Goal: Find specific page/section: Find specific page/section

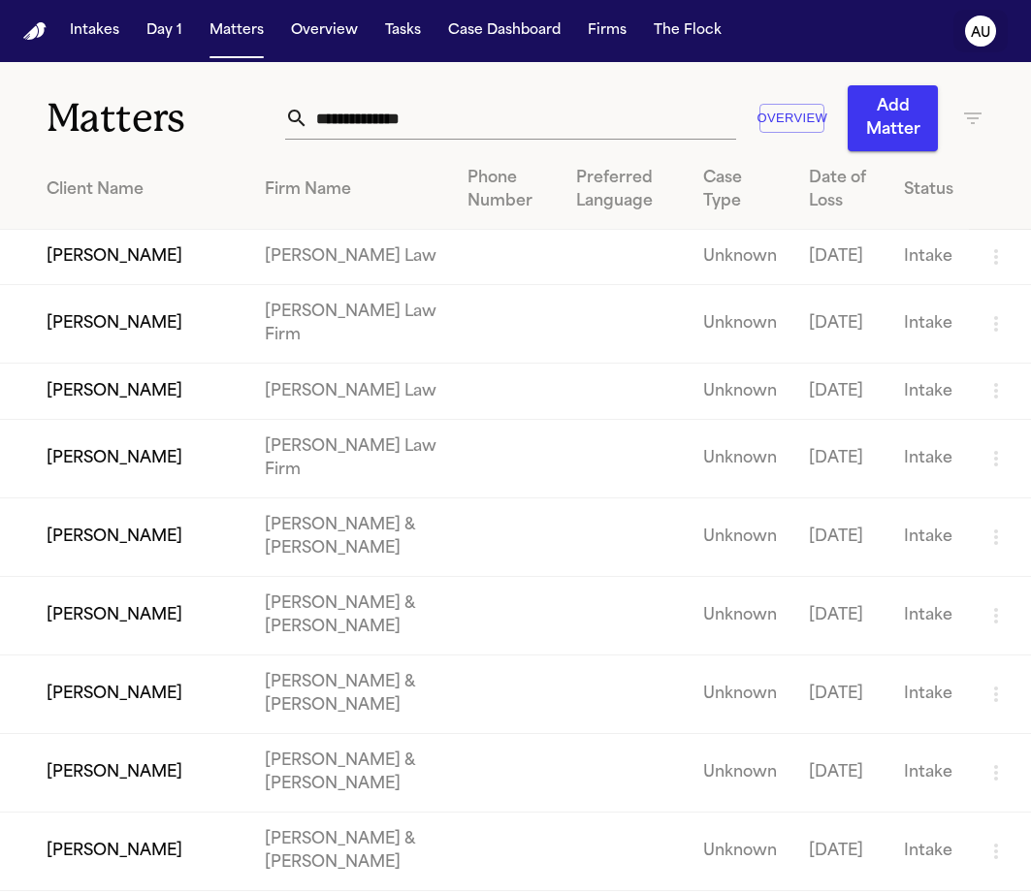
click at [984, 29] on text "AU" at bounding box center [980, 33] width 19 height 14
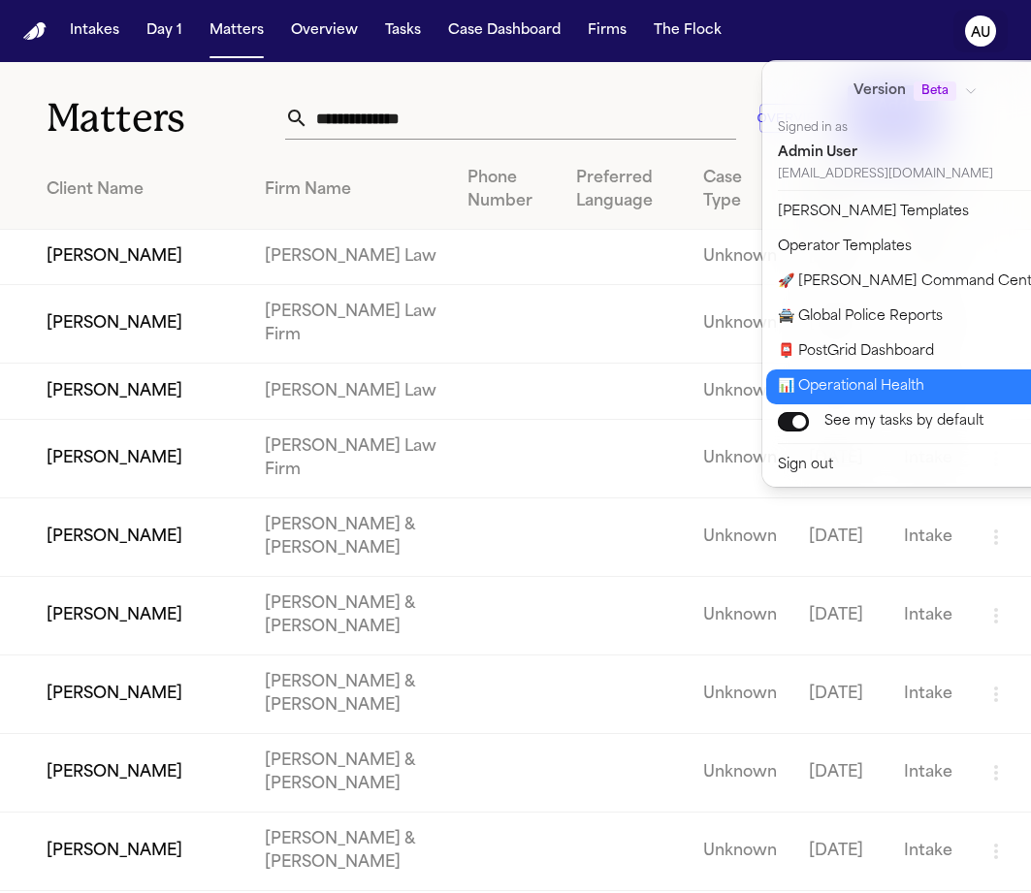
click at [954, 396] on button "📊 Operational Health" at bounding box center [927, 386] width 323 height 35
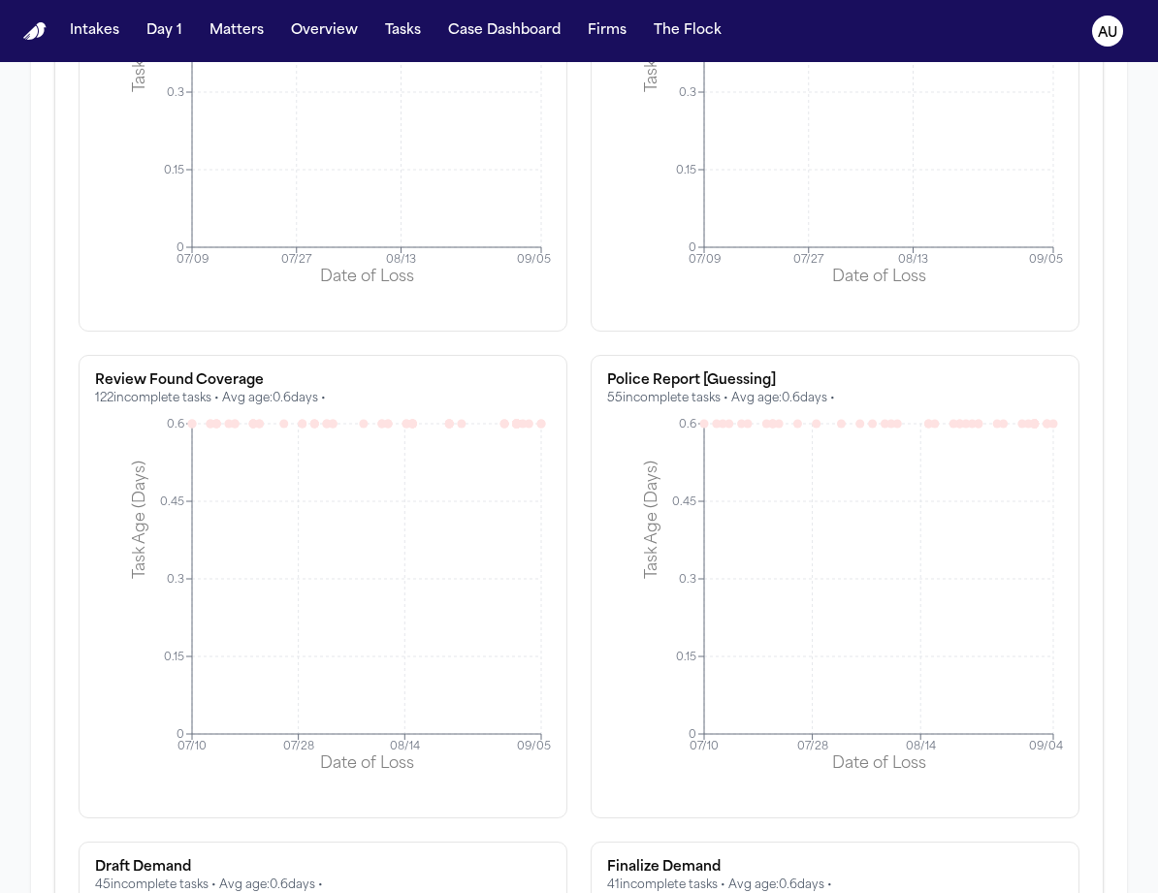
scroll to position [16265, 0]
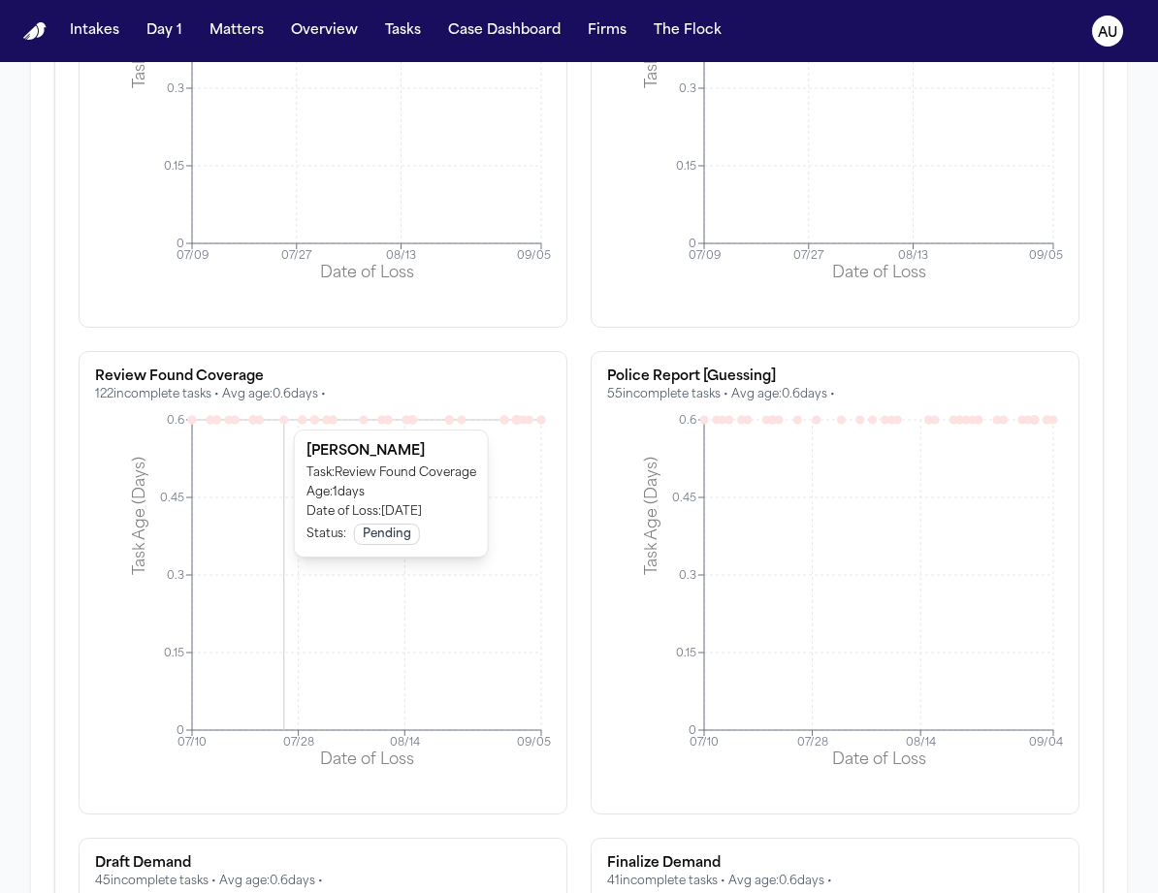
click at [286, 420] on icon at bounding box center [283, 419] width 9 height 9
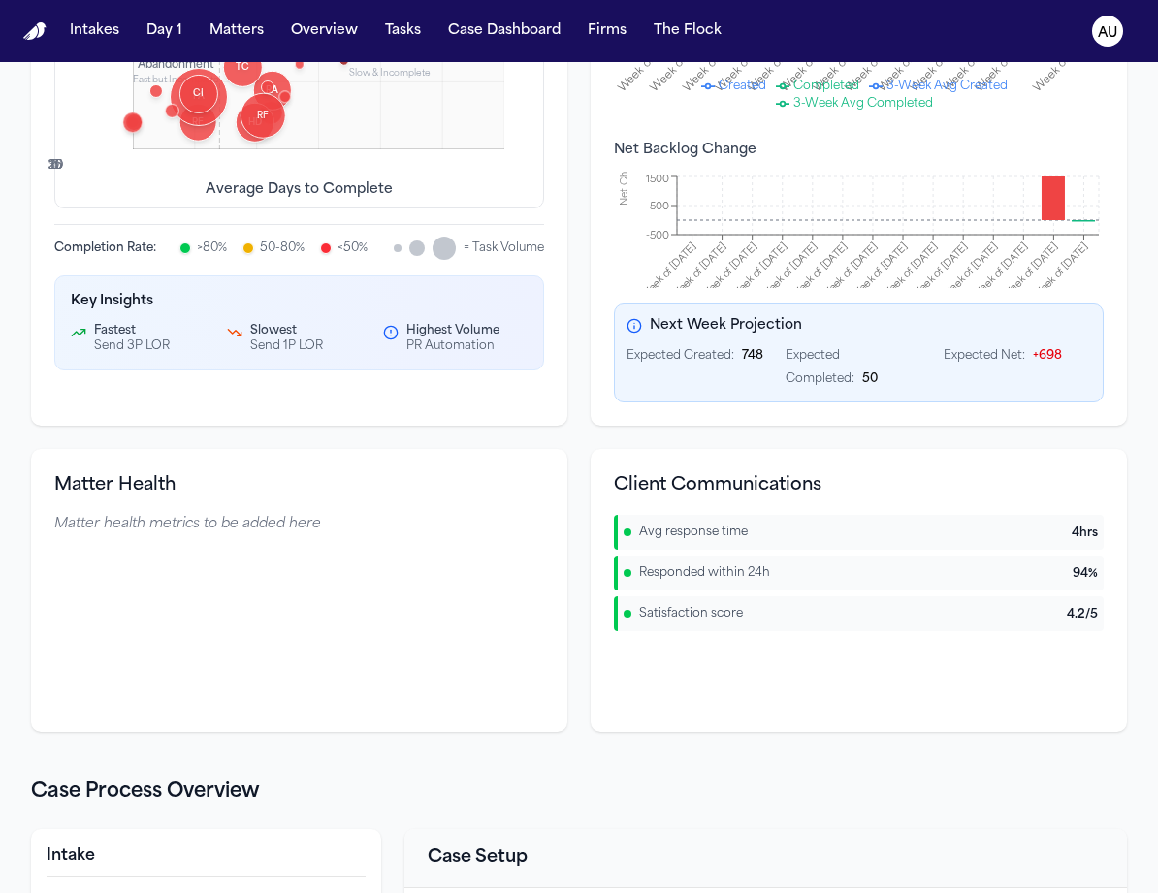
scroll to position [630, 0]
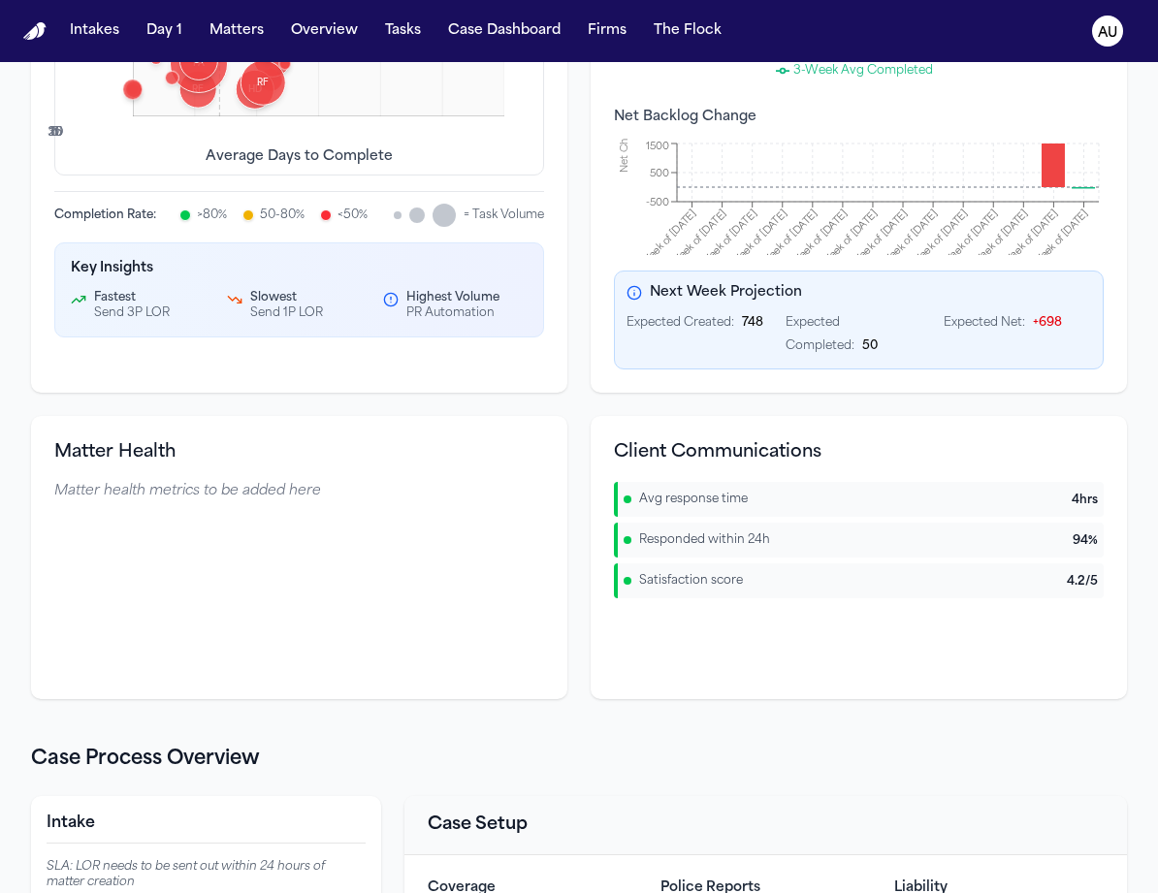
click at [445, 213] on div at bounding box center [443, 215] width 23 height 23
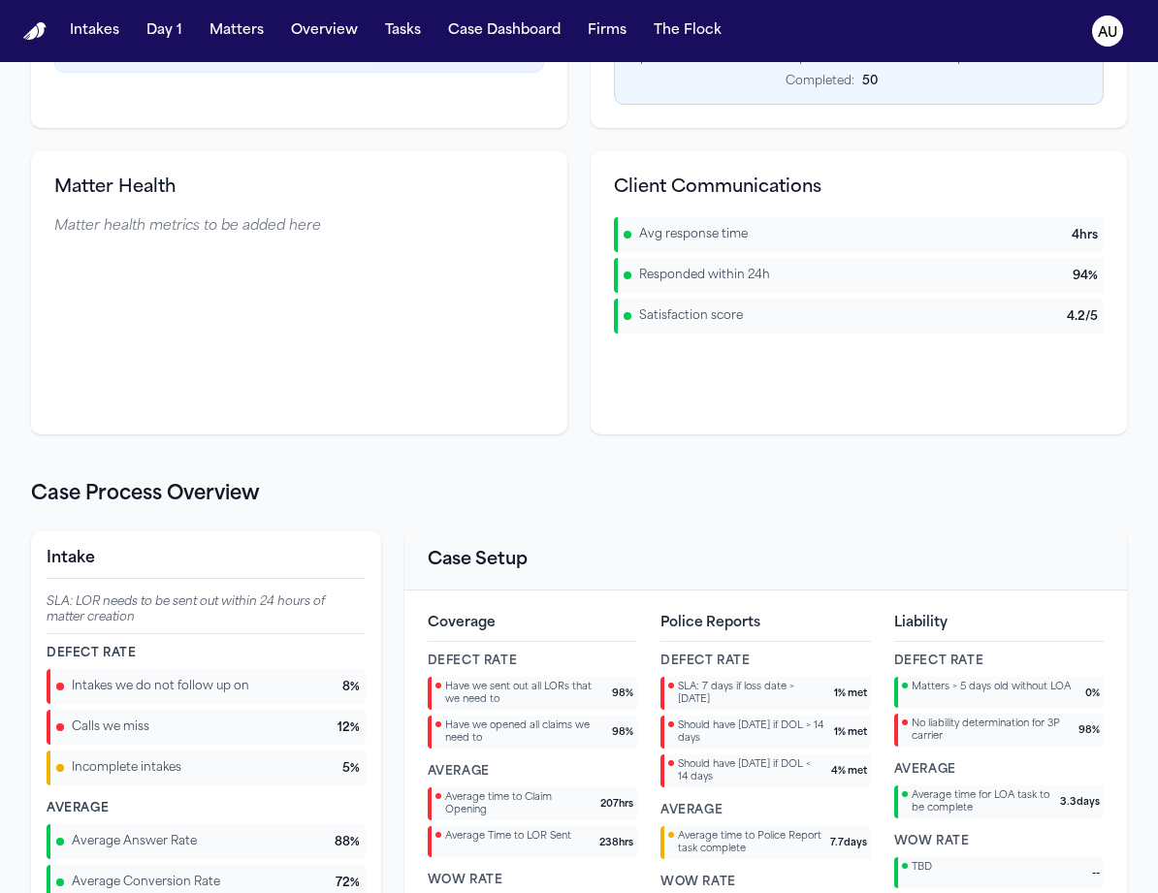
scroll to position [900, 0]
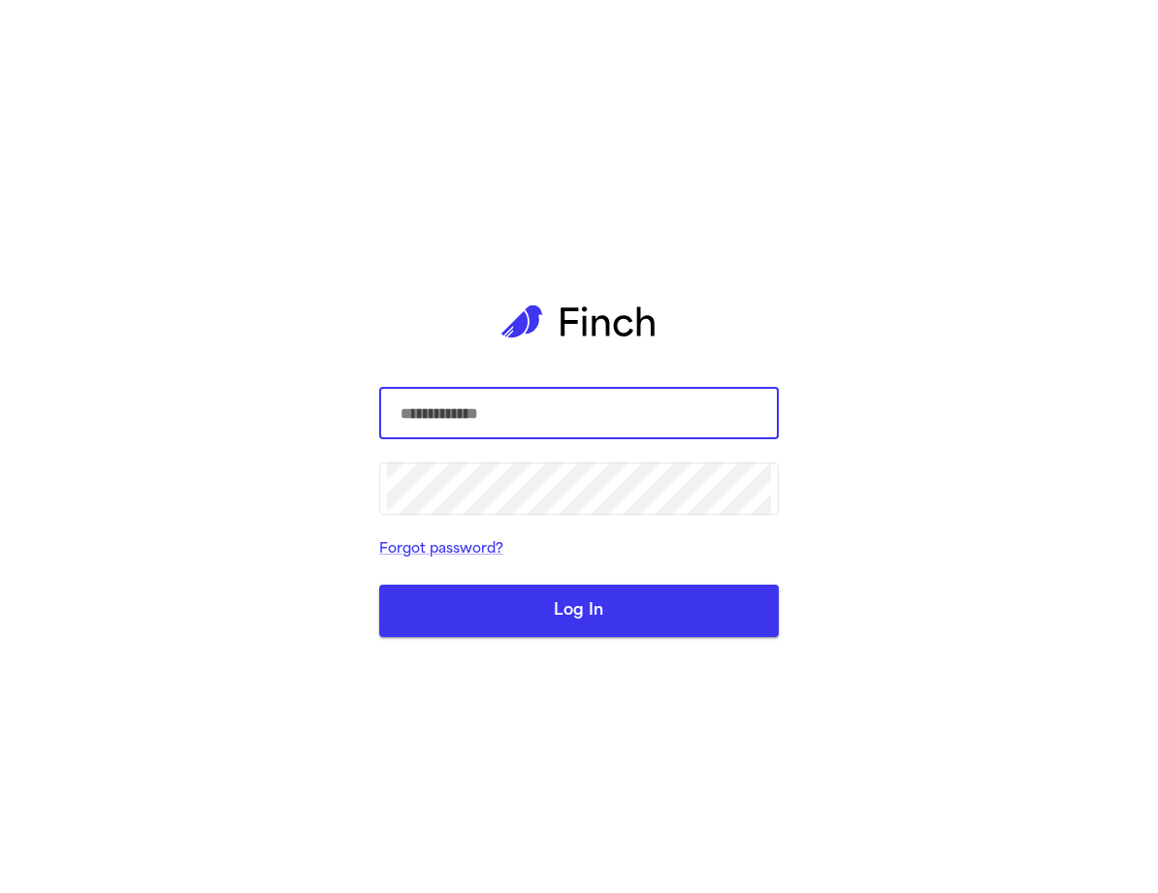
type input "**********"
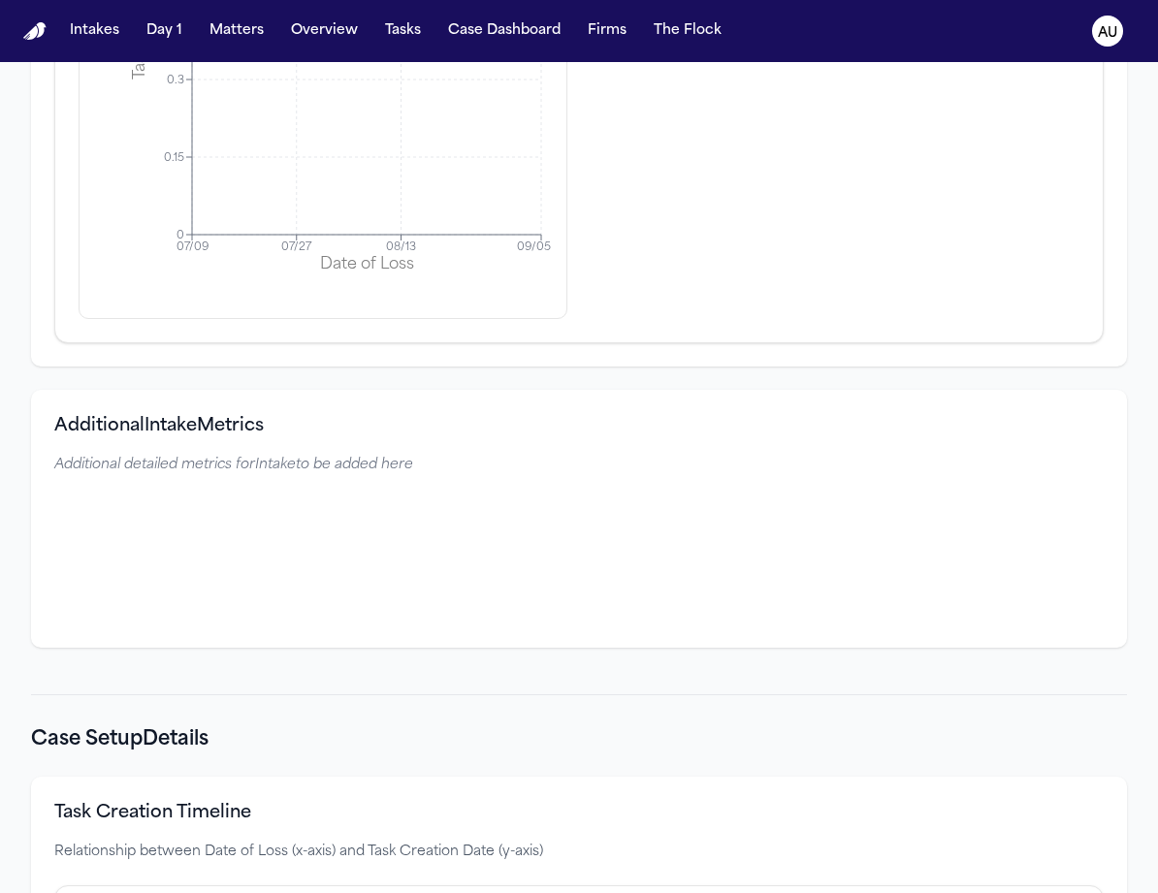
scroll to position [3660, 0]
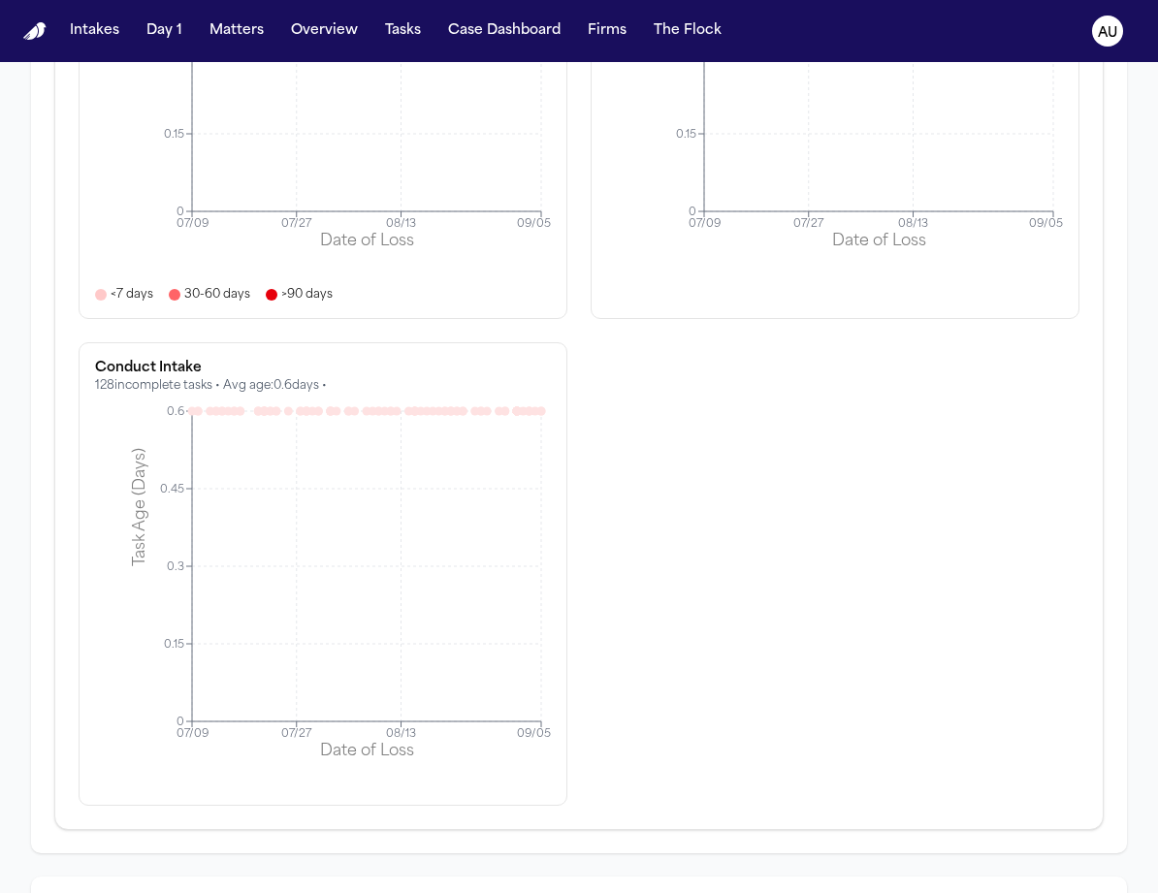
scroll to position [2443, 0]
